Goal: Task Accomplishment & Management: Manage account settings

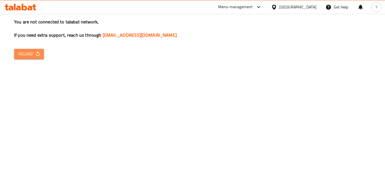
click at [36, 49] on button "Reload" at bounding box center [29, 54] width 30 height 10
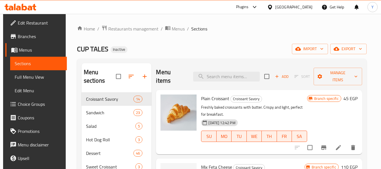
click at [218, 70] on div "Menu items Add Sort Manage items" at bounding box center [259, 76] width 206 height 27
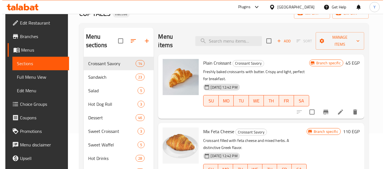
scroll to position [34, 0]
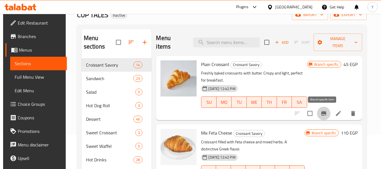
click at [322, 111] on icon "Branch-specific-item" at bounding box center [323, 113] width 5 height 5
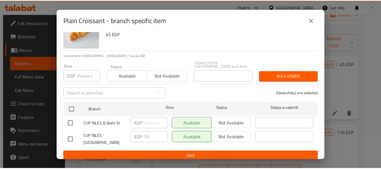
scroll to position [0, 0]
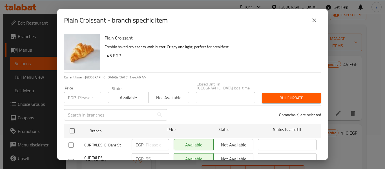
click at [311, 13] on div "Plain Croissant - branch specific item" at bounding box center [192, 20] width 271 height 23
click at [315, 23] on icon "close" at bounding box center [314, 20] width 7 height 7
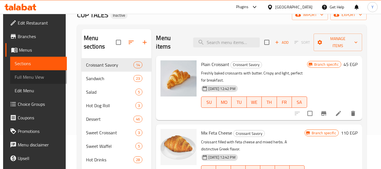
click at [45, 78] on span "Full Menu View" at bounding box center [39, 77] width 48 height 7
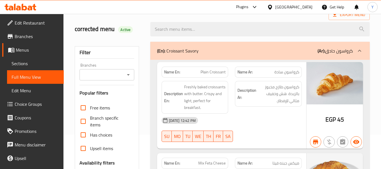
click at [211, 73] on span "Plain Croissant" at bounding box center [212, 72] width 25 height 6
copy span "Plain Croissant"
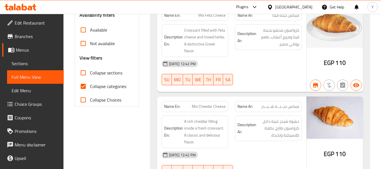
scroll to position [330, 0]
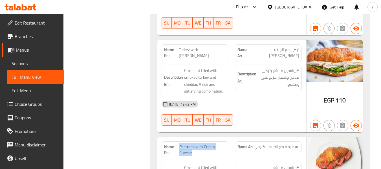
drag, startPoint x: 193, startPoint y: 147, endPoint x: 180, endPoint y: 142, distance: 13.7
click at [180, 144] on span "Pastrami with Cream Cheese" at bounding box center [202, 150] width 46 height 12
copy span "Pastrami with Cream Cheese"
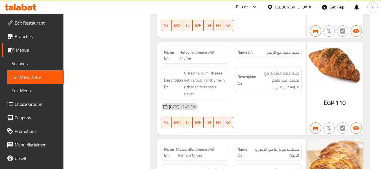
scroll to position [36, 0]
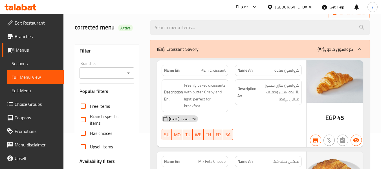
click at [166, 71] on strong "Name En:" at bounding box center [172, 70] width 16 height 6
copy strong "Name"
click at [166, 71] on strong "Name En:" at bounding box center [172, 70] width 16 height 6
click at [125, 73] on icon "Open" at bounding box center [128, 73] width 7 height 7
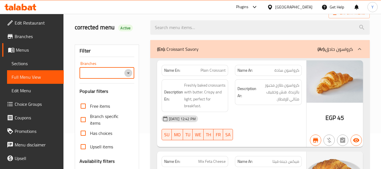
click at [130, 75] on icon "Open" at bounding box center [128, 73] width 7 height 7
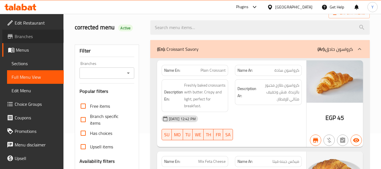
click at [33, 36] on span "Branches" at bounding box center [37, 36] width 45 height 7
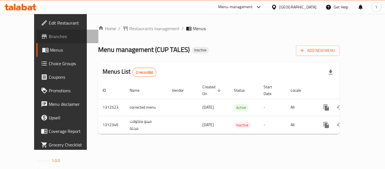
click at [49, 38] on span "Branches" at bounding box center [71, 36] width 45 height 7
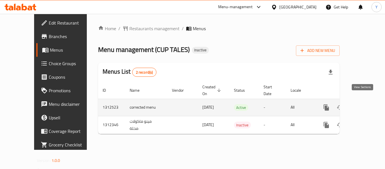
click at [365, 104] on icon "enhanced table" at bounding box center [367, 107] width 7 height 7
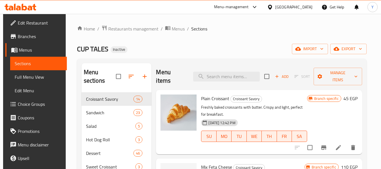
click at [49, 77] on span "Full Menu View" at bounding box center [39, 77] width 48 height 7
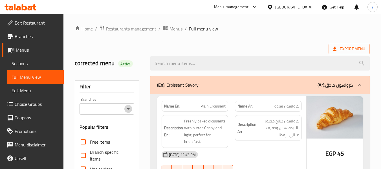
click at [127, 109] on icon "Open" at bounding box center [128, 108] width 7 height 7
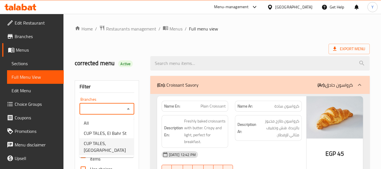
click at [113, 143] on span "CUP TALES, [GEOGRAPHIC_DATA]" at bounding box center [106, 147] width 45 height 14
type input "CUP TALES, [GEOGRAPHIC_DATA]"
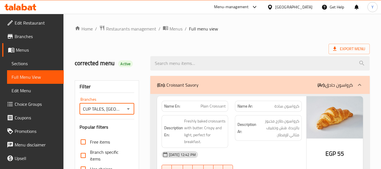
checkbox input "false"
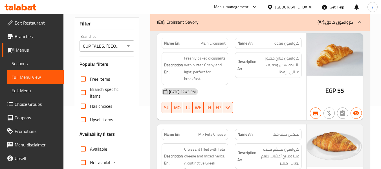
scroll to position [58, 0]
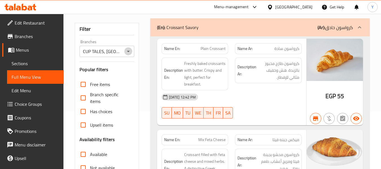
click at [128, 52] on icon "Open" at bounding box center [128, 51] width 7 height 7
click at [159, 43] on div "Name En: Plain Croissant" at bounding box center [195, 49] width 74 height 18
click at [83, 153] on input "Available" at bounding box center [83, 154] width 14 height 14
checkbox input "true"
